Goal: Task Accomplishment & Management: Use online tool/utility

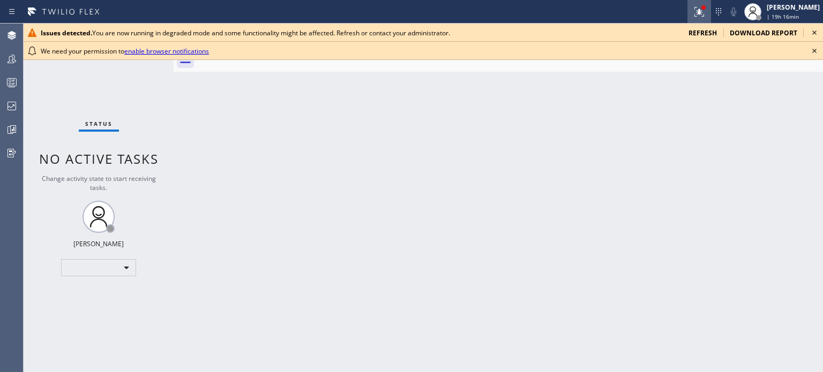
click at [693, 18] on icon at bounding box center [699, 11] width 13 height 13
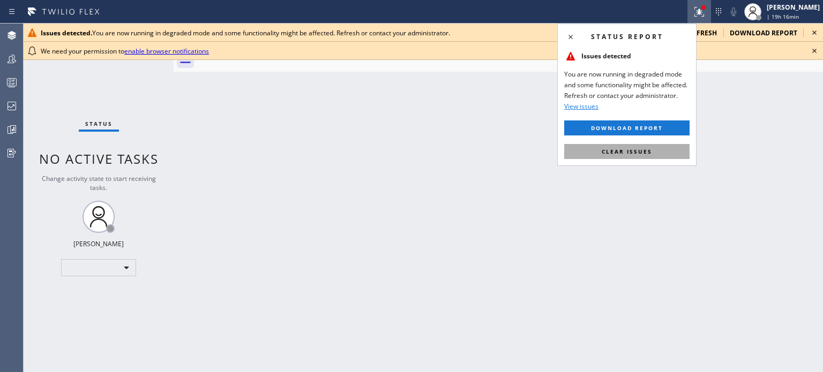
click at [654, 156] on button "Clear issues" at bounding box center [626, 151] width 125 height 15
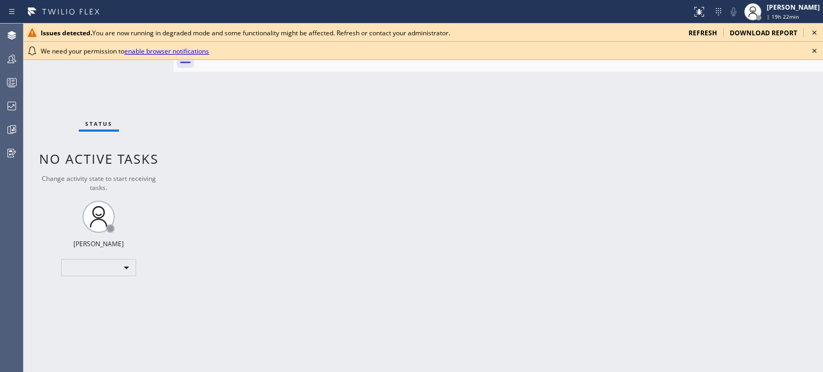
click at [697, 29] on span "refresh" at bounding box center [703, 32] width 28 height 9
click at [193, 53] on link "enable browser notifications" at bounding box center [166, 51] width 85 height 9
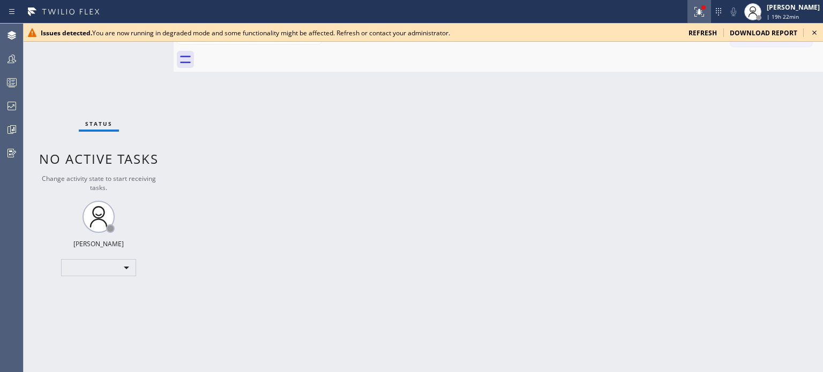
click at [688, 12] on div at bounding box center [700, 11] width 24 height 13
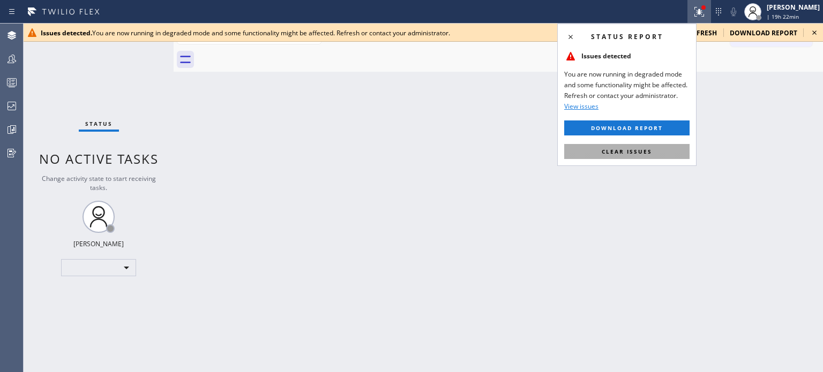
click at [649, 150] on span "Clear issues" at bounding box center [627, 152] width 50 height 8
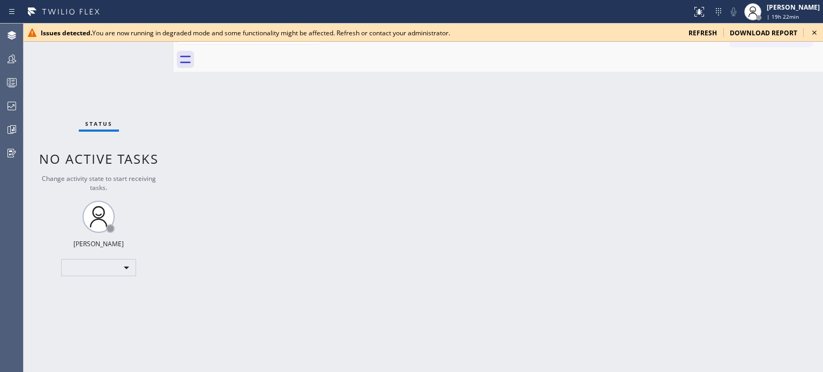
click at [814, 34] on icon at bounding box center [814, 32] width 13 height 13
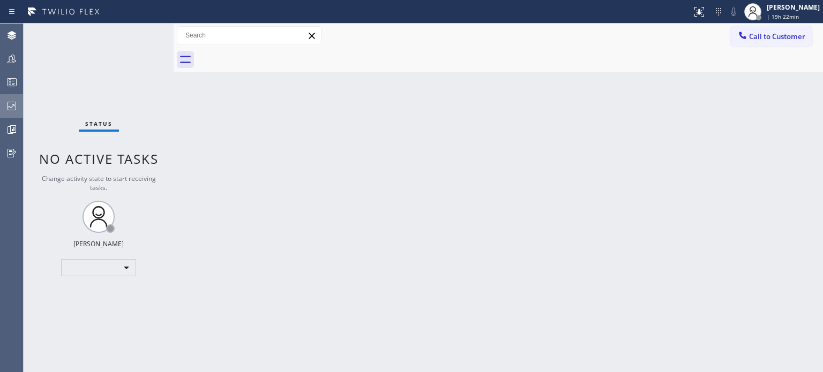
click at [12, 112] on icon at bounding box center [11, 106] width 13 height 13
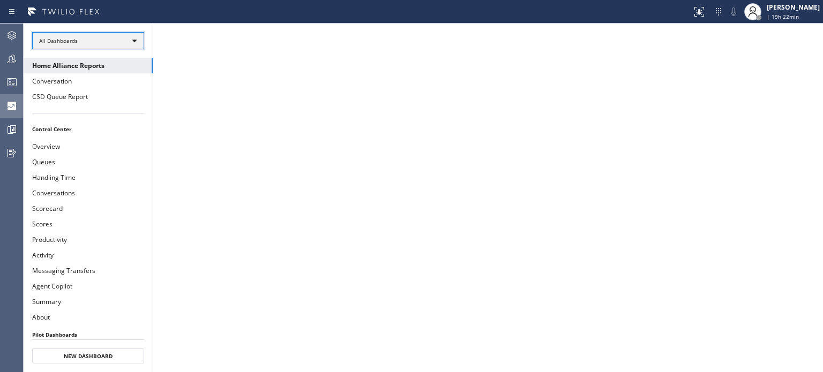
click at [88, 48] on div "All Dashboards" at bounding box center [88, 40] width 112 height 17
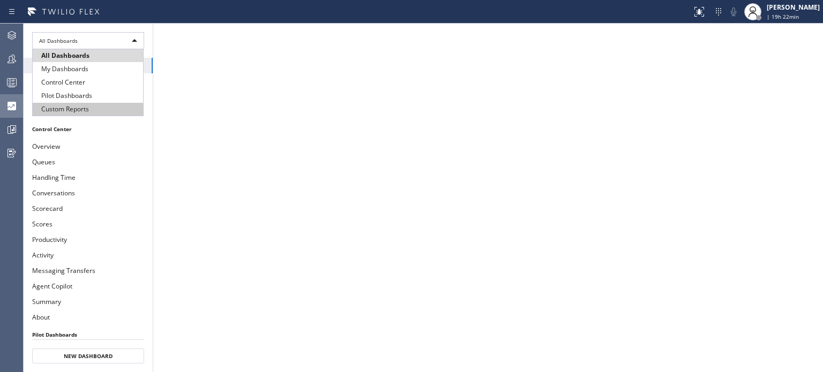
click at [89, 107] on li "Custom Reports" at bounding box center [88, 109] width 110 height 13
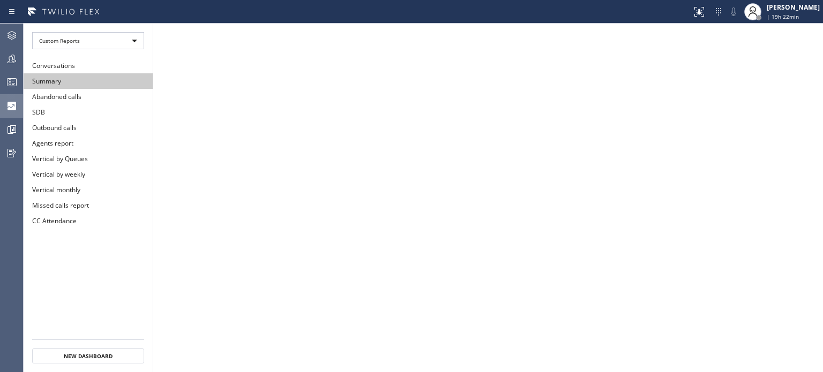
click at [99, 82] on button "Summary" at bounding box center [88, 81] width 129 height 16
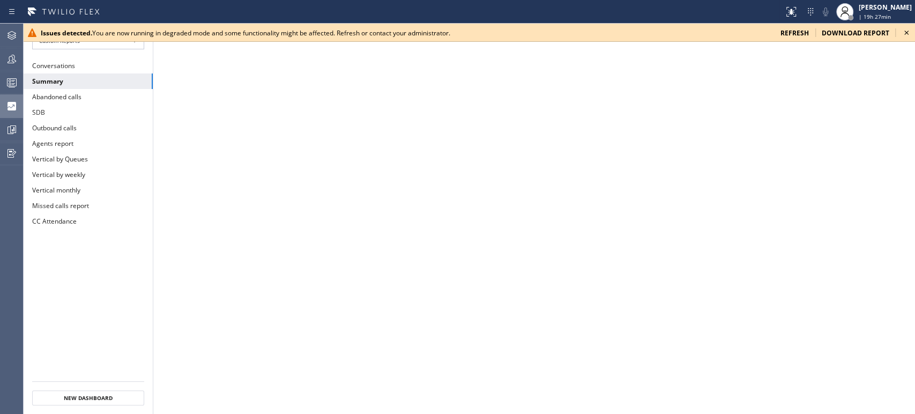
click at [823, 33] on icon at bounding box center [906, 33] width 4 height 4
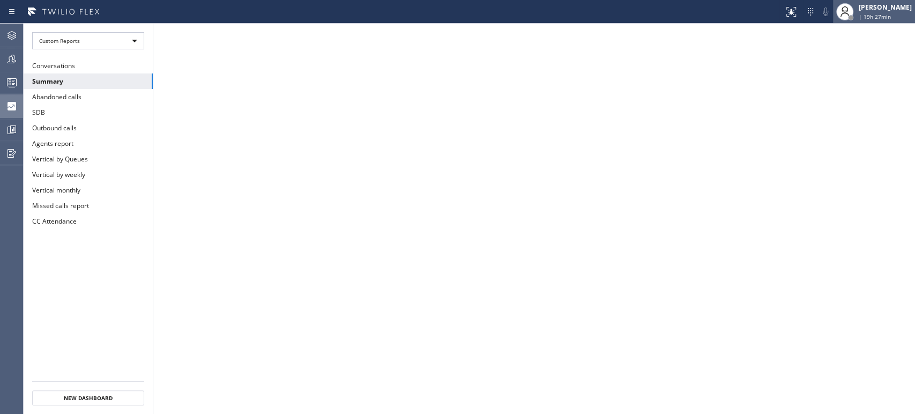
click at [823, 14] on span "| 19h 27min" at bounding box center [875, 17] width 32 height 8
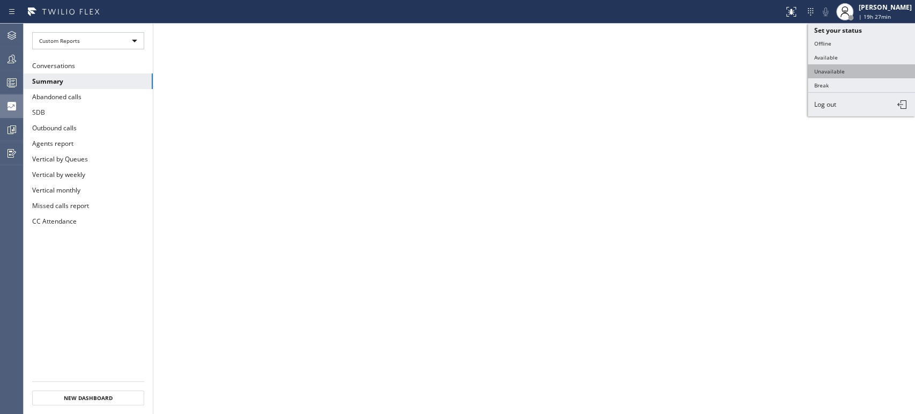
click at [823, 66] on button "Unavailable" at bounding box center [861, 71] width 107 height 14
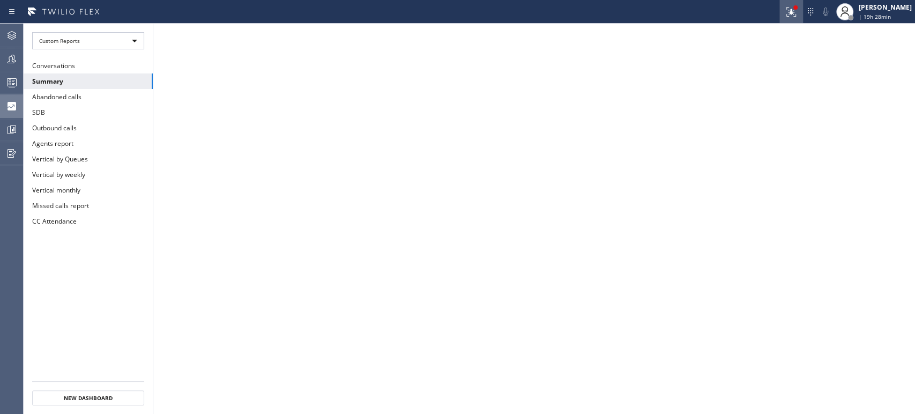
click at [786, 3] on button at bounding box center [791, 12] width 24 height 24
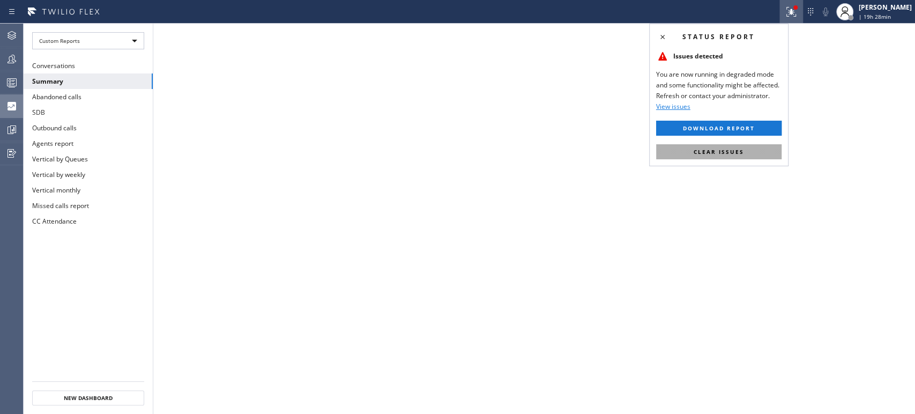
click at [744, 153] on button "Clear issues" at bounding box center [718, 151] width 125 height 15
